Goal: Task Accomplishment & Management: Use online tool/utility

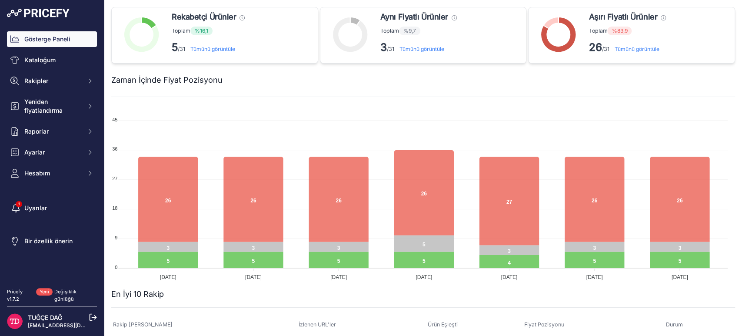
click at [49, 55] on link "Kataloğum" at bounding box center [52, 60] width 90 height 16
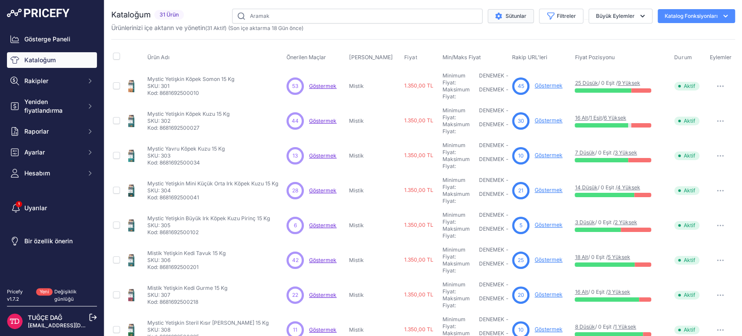
click at [506, 17] on font "Sütunlar" at bounding box center [516, 16] width 21 height 7
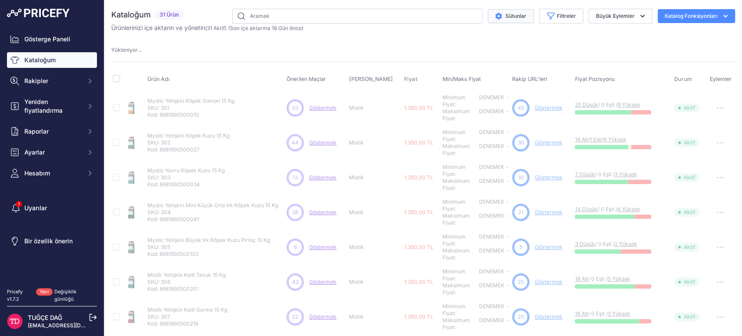
select select
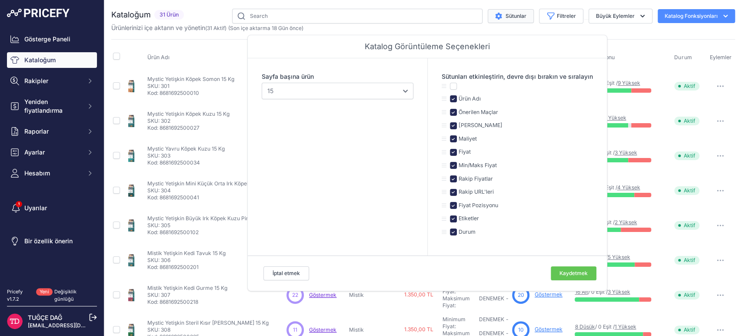
click at [506, 17] on font "Sütunlar" at bounding box center [516, 16] width 21 height 7
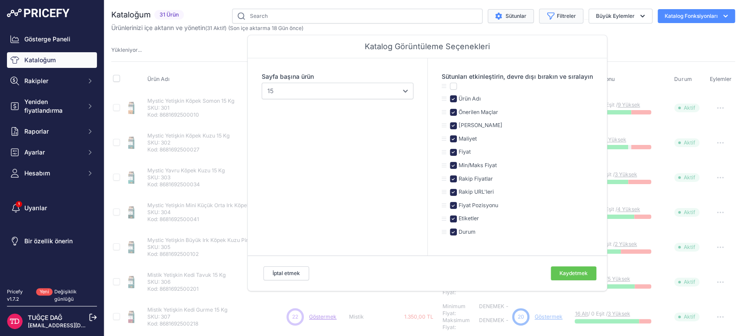
click at [560, 17] on font "Filtreler" at bounding box center [566, 16] width 19 height 7
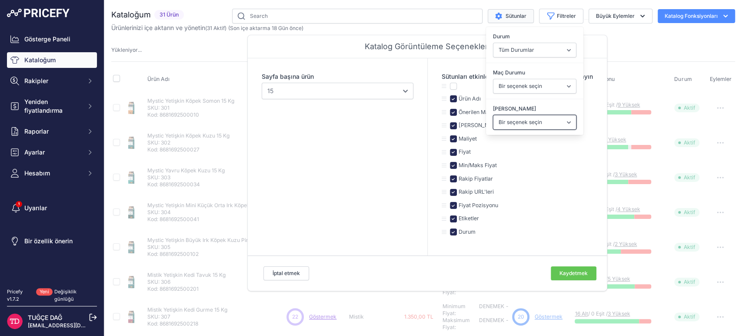
click at [528, 117] on select "Bir seçenek seçin Nasıl miyav Benim Yemeğim Mistik Papaya" at bounding box center [534, 122] width 83 height 15
select select
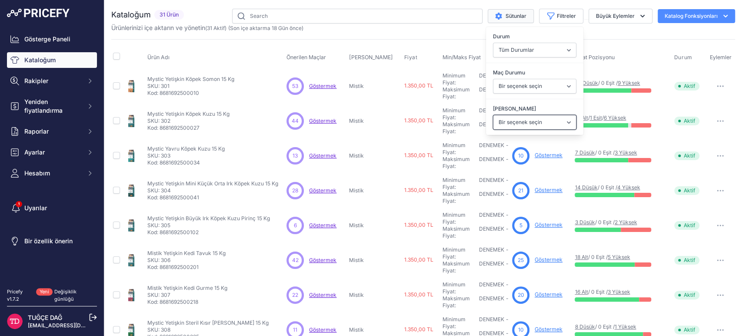
select select "Paw Paw"
click at [493, 115] on select "Bir seçenek seçin Nasıl miyav Benim Yemeğim Mistik Papaya" at bounding box center [534, 122] width 83 height 15
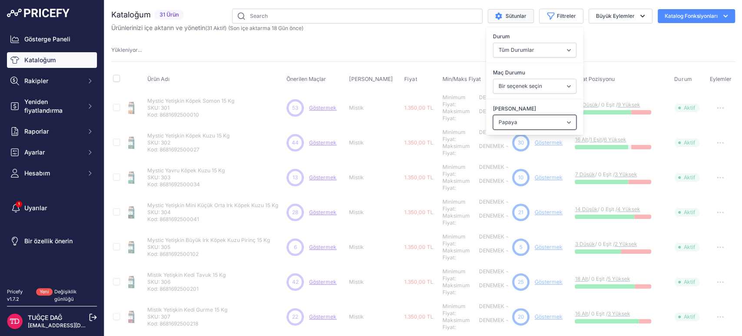
select select
select select "Paw Paw"
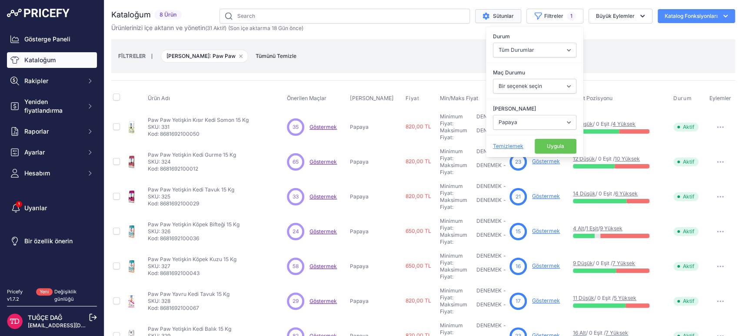
click at [547, 148] on font "Uygula" at bounding box center [555, 146] width 17 height 7
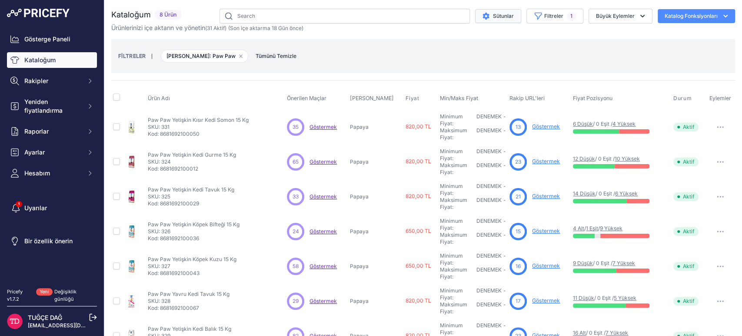
click at [532, 126] on font "Göstermek" at bounding box center [546, 126] width 28 height 7
click at [532, 162] on font "Göstermek" at bounding box center [546, 161] width 28 height 7
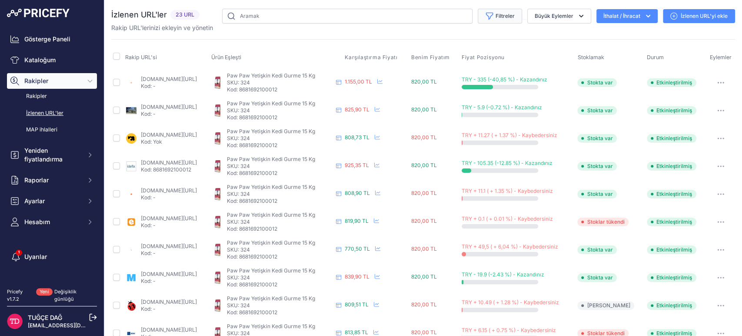
click at [506, 17] on font "Filtreler" at bounding box center [505, 16] width 19 height 7
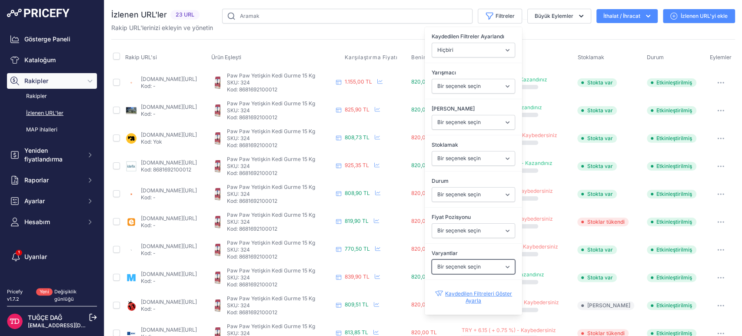
click at [455, 267] on select "Bir seçenek seçin Evet HAYIR" at bounding box center [473, 266] width 83 height 15
click at [454, 235] on select "Bir seçenek seçin Ben daha aşağıdayım Aynı fiyat Ben daha yüksekteyim" at bounding box center [473, 230] width 83 height 15
select select "1"
click at [432, 223] on select "Bir seçenek seçin Ben daha aşağıdayım Aynı fiyat Ben daha yüksekteyim" at bounding box center [473, 230] width 83 height 15
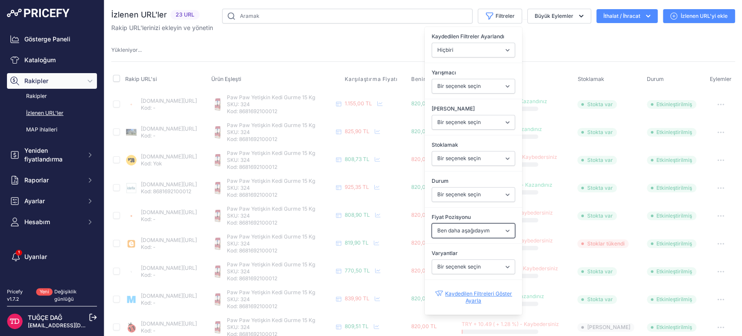
click at [463, 234] on select "Bir seçenek seçin Ben daha aşağıdayım Aynı fiyat Ben daha yüksekteyim" at bounding box center [473, 230] width 83 height 15
select select
click at [432, 223] on select "Bir seçenek seçin Ben daha aşağıdayım Aynı fiyat Ben daha yüksekteyim" at bounding box center [473, 230] width 83 height 15
click at [467, 193] on select "Bir seçenek seçin Etkinleştirilmiş Engelli Devam etmekte Kazıma Başarısız Oldu …" at bounding box center [473, 194] width 83 height 15
select select "null"
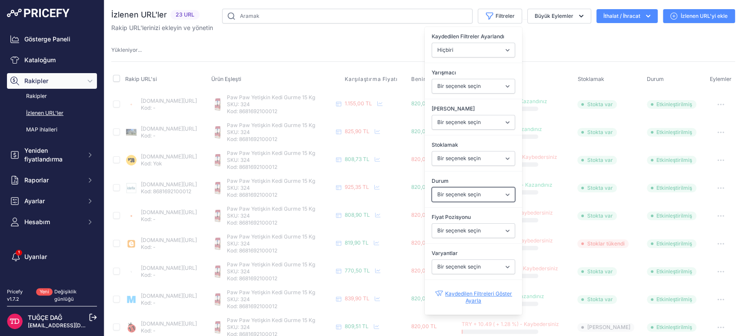
select select
select select "1"
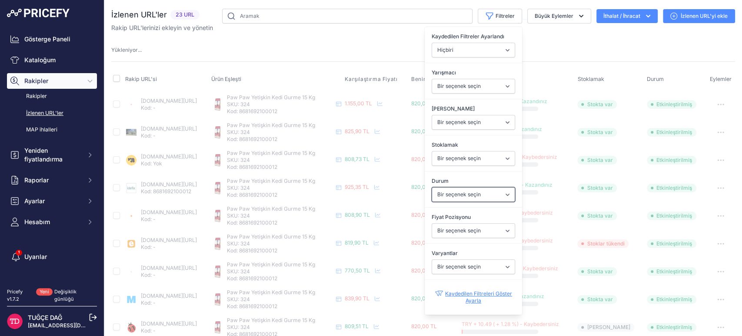
select select
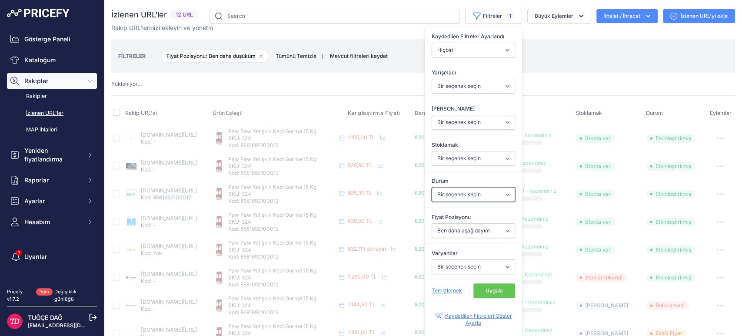
click at [467, 193] on select "Bir seçenek seçin Etkinleştirilmiş Engelli Devam etmekte Kazıma Başarısız Oldu …" at bounding box center [473, 194] width 83 height 15
click at [469, 156] on select "Bir seçenek seçin Stokta var Stoklar tükendi" at bounding box center [473, 158] width 83 height 15
click at [450, 124] on select "Bir seçenek seçin Nasıl miyav Benim Yemeğim Mistik Papaya" at bounding box center [473, 122] width 83 height 15
click at [432, 104] on label "[PERSON_NAME]" at bounding box center [473, 108] width 83 height 9
click at [432, 115] on select "Bir seçenek seçin Nasıl miyav Benim Yemeğim Mistik Papaya" at bounding box center [473, 122] width 83 height 15
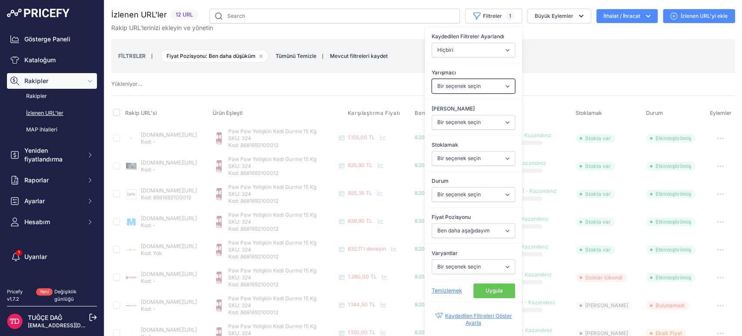
click at [445, 88] on select "Bir seçenek seçin amazon.com.tr google.com.tr trendyol.com hepsiburada.com cimr…" at bounding box center [473, 86] width 83 height 15
click at [454, 45] on select "Hiçbiri Benden Daha Ucuz Rakipler Rakip Ürünler Stokta Yok Rakip URL'lere Ulaşı…" at bounding box center [473, 50] width 83 height 15
click at [549, 62] on div "FİLTRELER | Fiyat Pozisyonu: Ben daha düşüküm Filtreyi kaldır seçeneği Tümünü T…" at bounding box center [423, 55] width 610 height 23
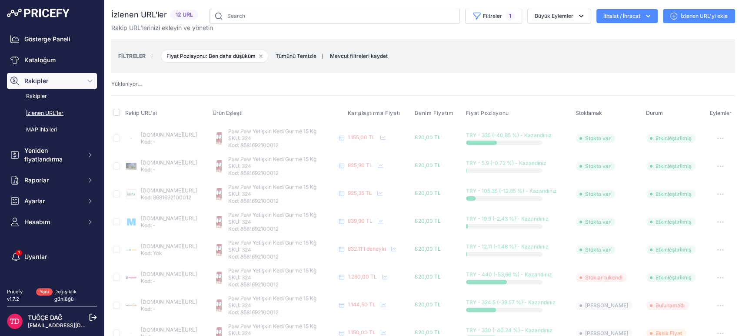
click at [549, 103] on th "Fiyat Pozisyonu" at bounding box center [519, 114] width 110 height 22
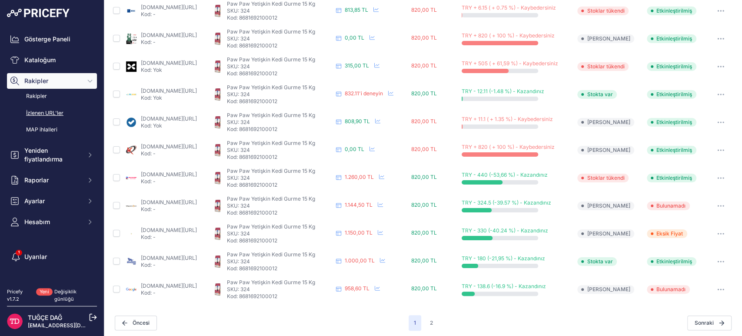
scroll to position [325, 0]
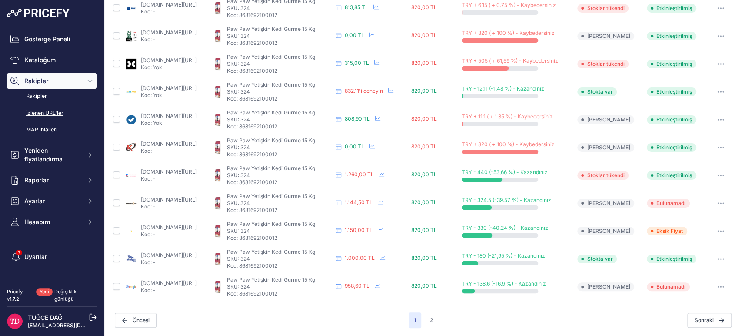
click at [185, 284] on font "google.com.tr/alışveriş/ürün/7941368825140895562?gl=tr&prds=puanlama:p" at bounding box center [169, 283] width 56 height 7
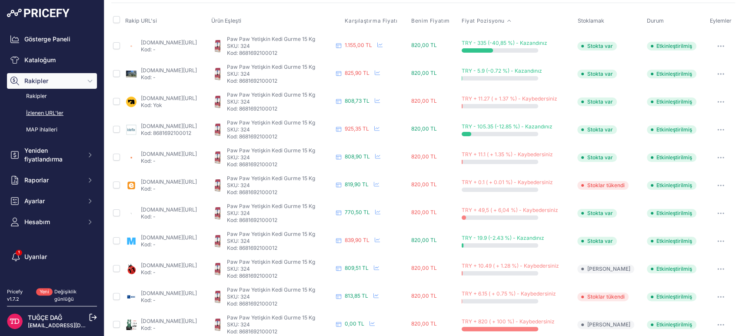
scroll to position [0, 0]
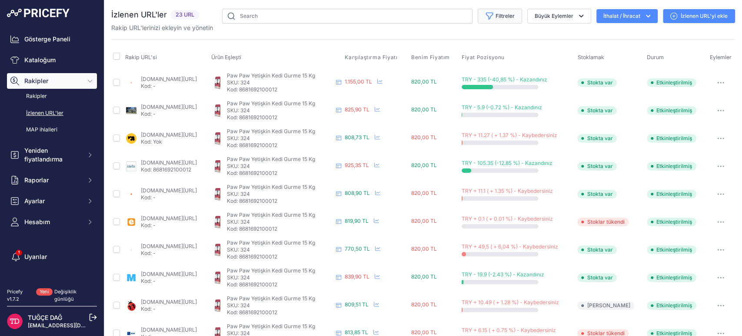
click at [497, 15] on font "Filtreler" at bounding box center [505, 16] width 19 height 7
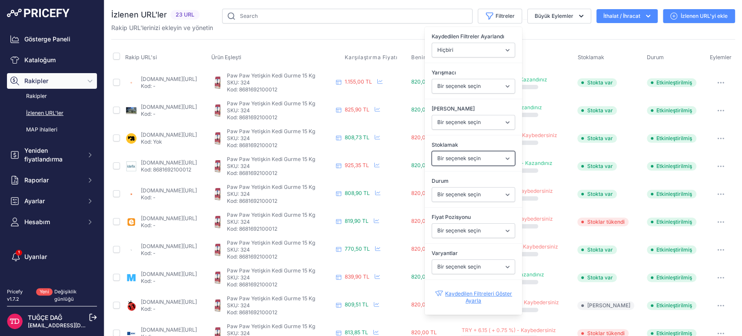
click at [496, 155] on select "Bir seçenek seçin Stokta var Stoklar tükendi" at bounding box center [473, 158] width 83 height 15
select select "1"
click at [432, 151] on select "Bir seçenek seçin Stokta var Stoklar tükendi" at bounding box center [473, 158] width 83 height 15
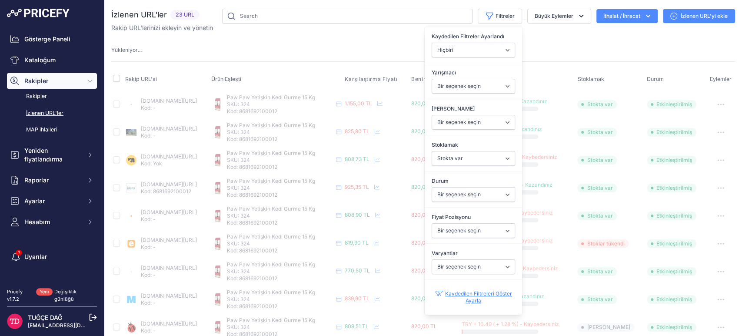
click at [344, 49] on div "Yükleniyor ..." at bounding box center [423, 50] width 624 height 8
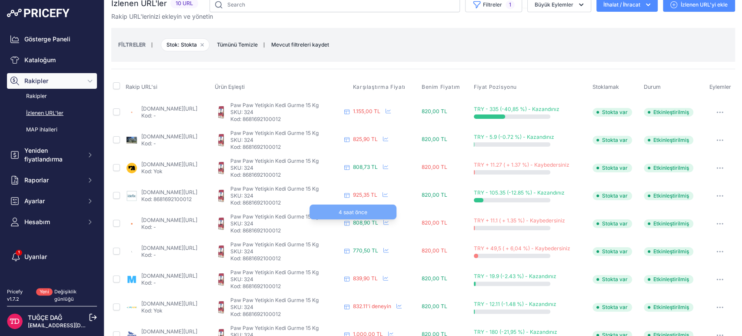
scroll to position [60, 0]
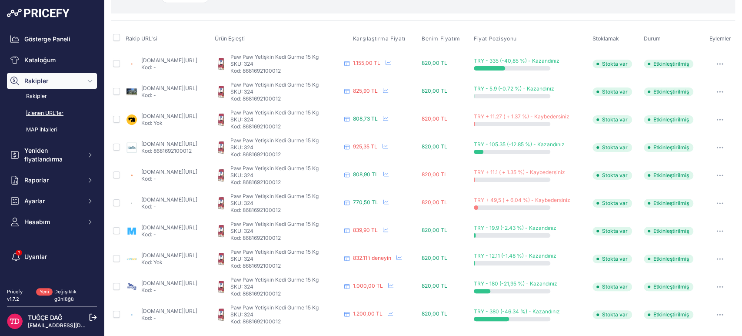
click at [197, 144] on font "idefix.com//paw-paw-gurme-renkli-kedi-mamasi-15-kg-p-1812689?vendorid=3446&prir…" at bounding box center [169, 143] width 56 height 7
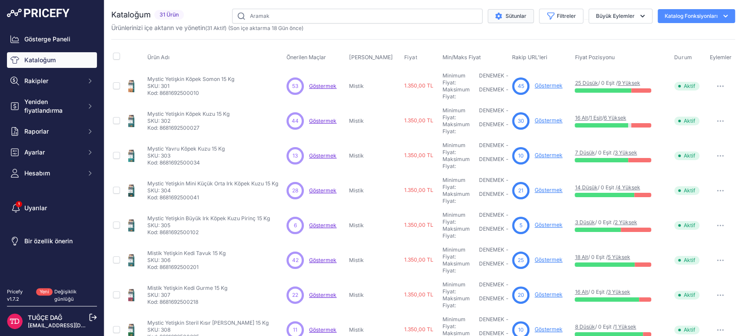
click at [506, 18] on font "Sütunlar" at bounding box center [516, 16] width 21 height 7
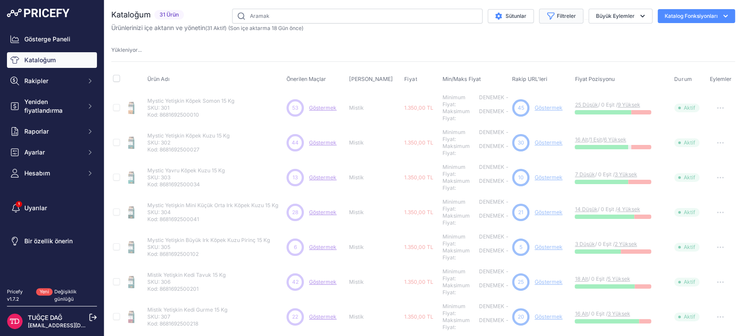
click at [559, 15] on font "Filtreler" at bounding box center [566, 16] width 19 height 7
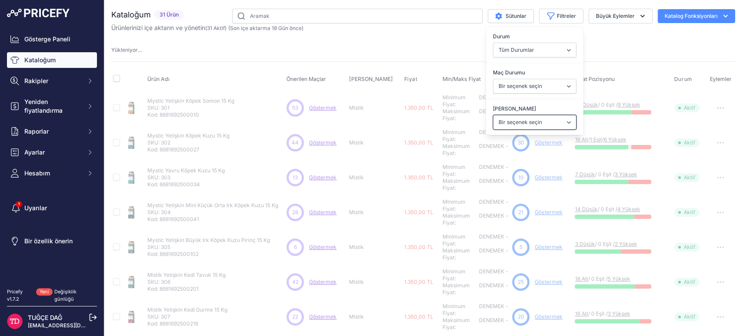
click at [536, 124] on select "Bir seçenek seçin Nasıl miyav Benim Yemeğim Mistik Papaya" at bounding box center [534, 122] width 83 height 15
select select
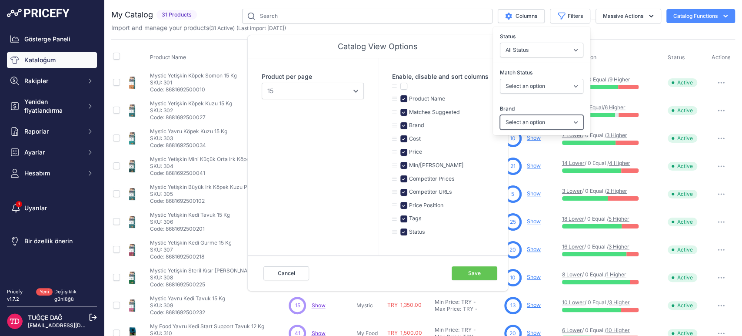
select select "Paw Paw"
click at [500, 115] on select "Select an option How Meow My Food Mystic Paw Paw" at bounding box center [541, 122] width 83 height 15
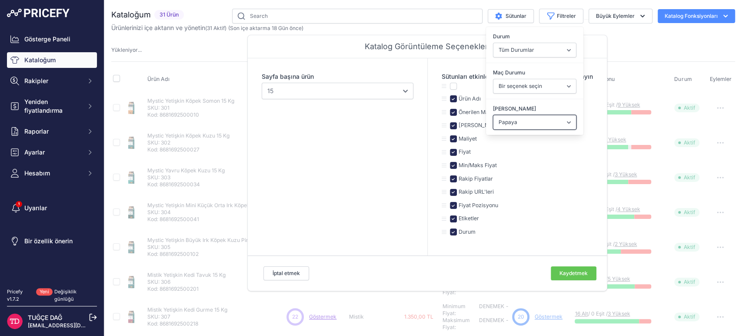
select select
select select "Paw Paw"
select select "15"
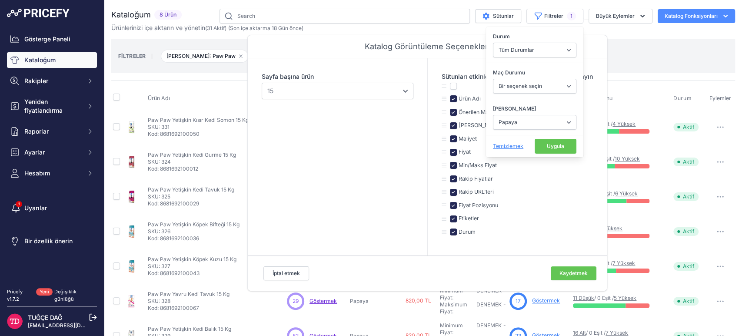
click at [639, 51] on div "FİLTRELER | Marka: Paw Paw Filtreyi kaldır seçeneği Tümünü Temizle" at bounding box center [423, 55] width 610 height 23
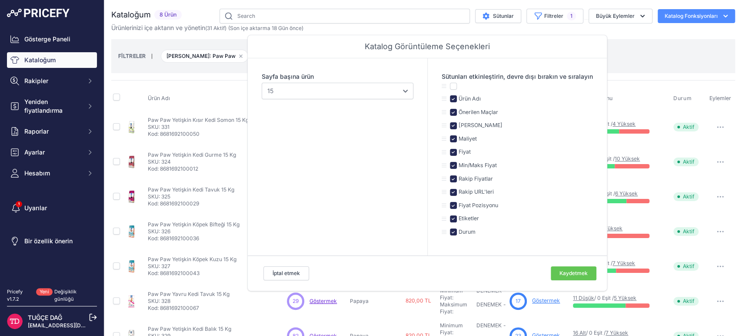
click at [640, 53] on div "FİLTRELER | Marka: Paw Paw Filtreyi kaldır seçeneği Tümünü Temizle" at bounding box center [423, 55] width 610 height 23
click at [664, 56] on div "FİLTRELER | Marka: Paw Paw Filtreyi kaldır seçeneği Tümünü Temizle" at bounding box center [423, 55] width 610 height 23
click at [568, 267] on button "Kaydetmek" at bounding box center [574, 273] width 46 height 14
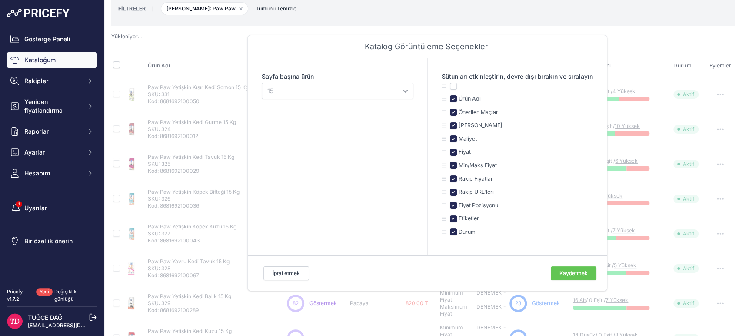
scroll to position [75, 0]
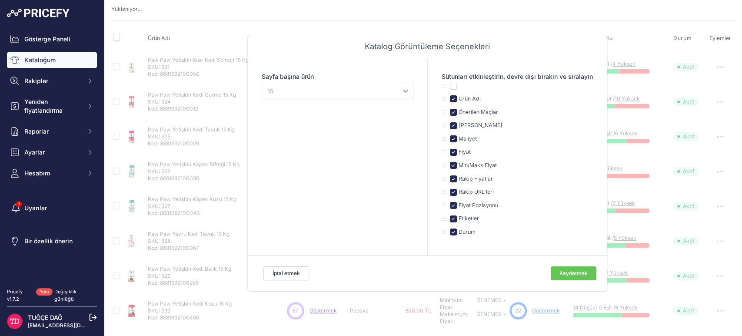
click at [648, 20] on div "Ürün Adı Önerilen Maçlar Marka Fiyat" at bounding box center [423, 174] width 624 height 308
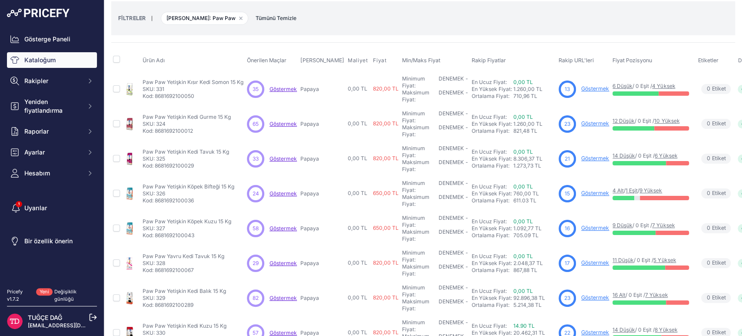
scroll to position [67, 0]
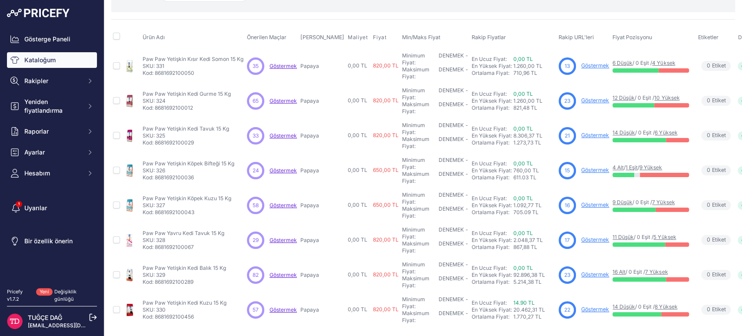
click at [272, 202] on font "Göstermek" at bounding box center [283, 205] width 27 height 7
click at [581, 201] on font "Göstermek" at bounding box center [595, 204] width 28 height 7
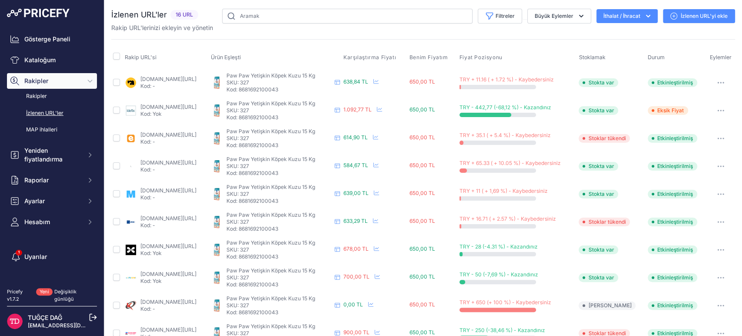
click at [197, 163] on font "[DOMAIN_NAME][URL]" at bounding box center [168, 162] width 56 height 7
click at [539, 16] on font "Büyük Eylemler" at bounding box center [554, 16] width 39 height 7
click at [497, 13] on font "Filtreler" at bounding box center [505, 16] width 19 height 7
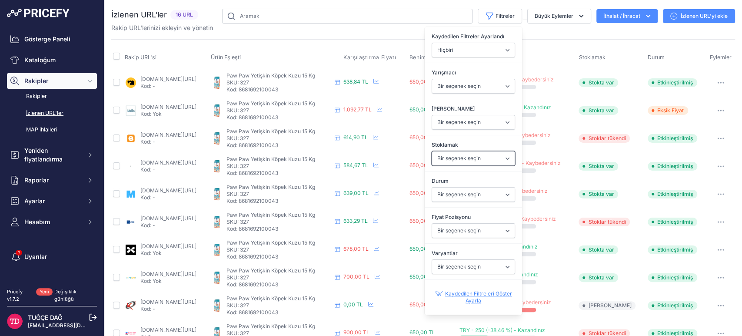
click at [464, 161] on select "Bir seçenek seçin Stokta var Stoklar tükendi" at bounding box center [473, 158] width 83 height 15
select select "1"
click at [432, 151] on select "Bir seçenek seçin Stokta var Stoklar tükendi" at bounding box center [473, 158] width 83 height 15
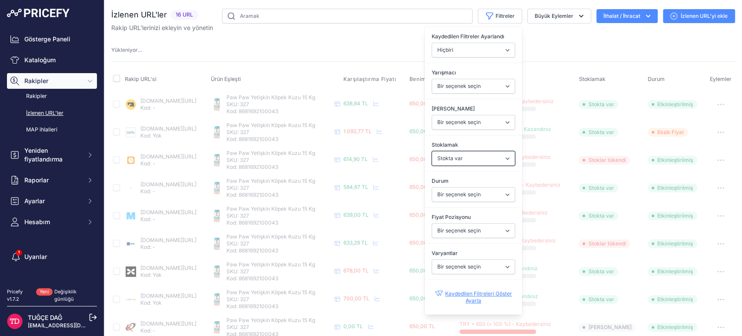
select select "null"
select select
select select "1"
select select
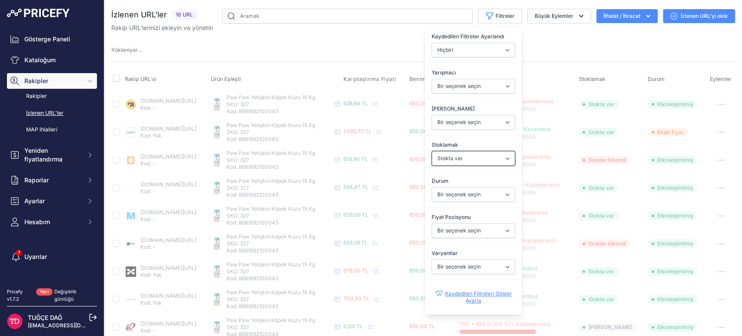
select select
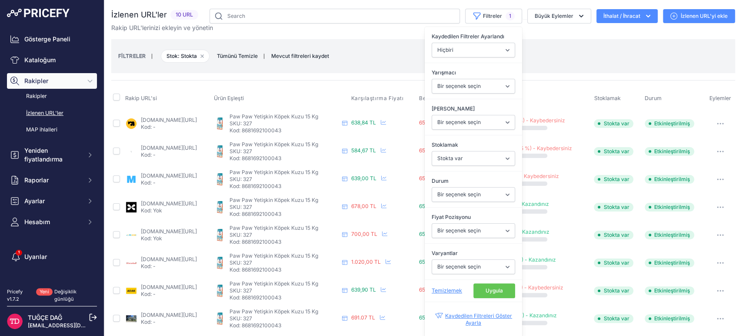
click at [380, 81] on div "Rakip URL'si Ürün [GEOGRAPHIC_DATA] Karşılaştırma Fiyatı Benim Fiyatım" at bounding box center [423, 234] width 624 height 308
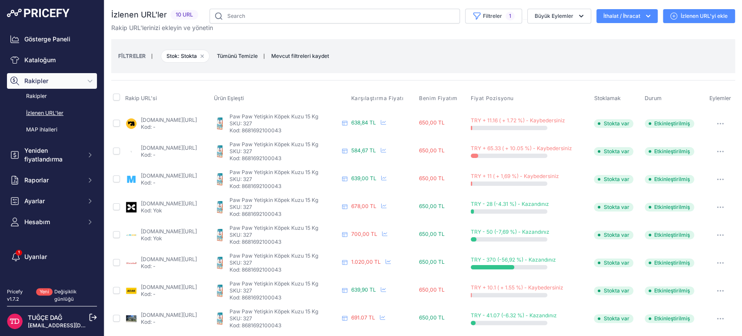
scroll to position [60, 0]
